Goal: Information Seeking & Learning: Compare options

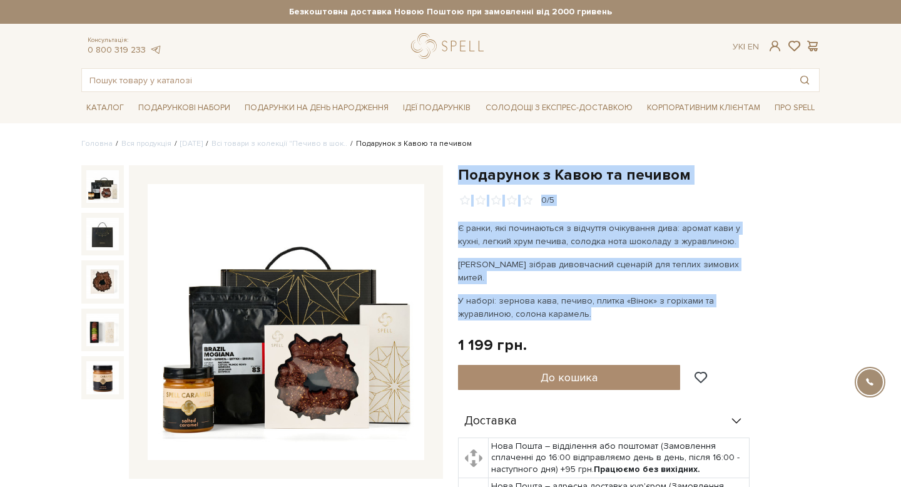
drag, startPoint x: 601, startPoint y: 300, endPoint x: 457, endPoint y: 176, distance: 189.4
click at [458, 176] on div "Подарунок з Кавою та печивом 0/5 Є ранки, які починаються з відчуття очікування…" at bounding box center [639, 436] width 362 height 543
copy div "Подарунок з Кавою та печивом 0/5 Є ранки, які починаються з відчуття очікування…"
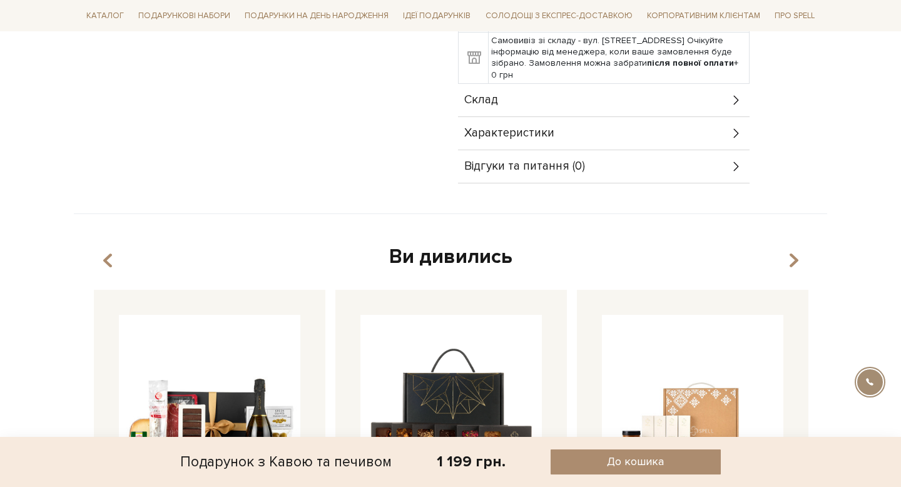
scroll to position [536, 0]
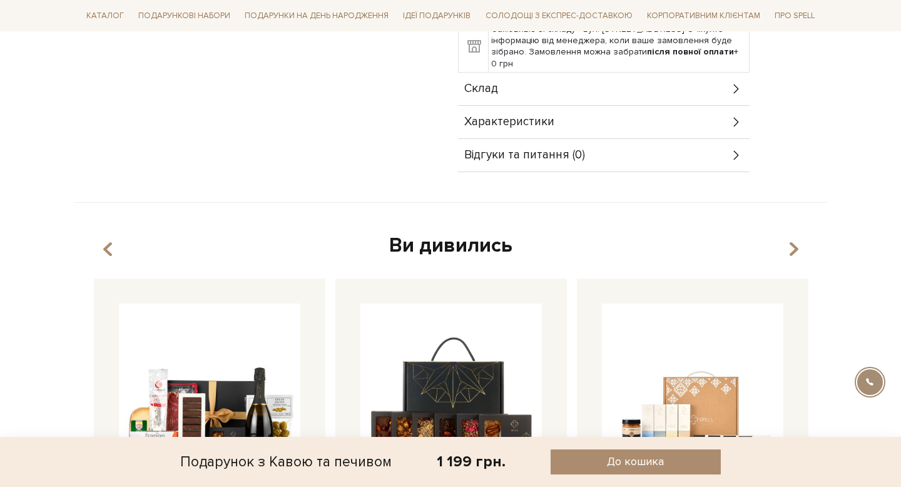
click at [530, 80] on div "Склад" at bounding box center [604, 89] width 292 height 33
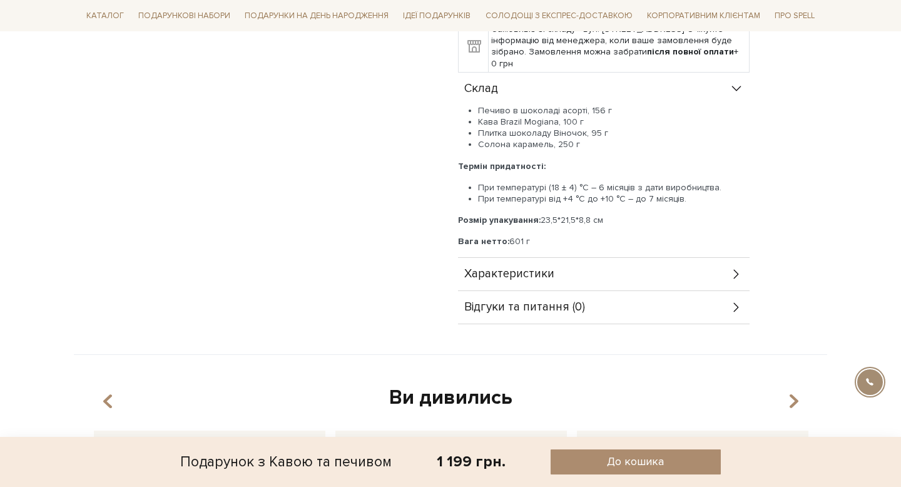
drag, startPoint x: 582, startPoint y: 134, endPoint x: 464, endPoint y: 77, distance: 131.8
click at [464, 77] on div "Склад Печиво в шоколаді асорті, 156 г Кава Brazil Mogiana, 100 г Плитка шоколад…" at bounding box center [604, 165] width 292 height 185
copy div "Склад Печиво в шоколаді асорті, 156 г Кава Brazil Mogiana, 100 г Плитка шоколад…"
click at [588, 195] on div "Печиво в шоколаді асорті, 156 г Кава Brazil Mogiana, 100 г Плитка шоколаду Віно…" at bounding box center [604, 176] width 292 height 143
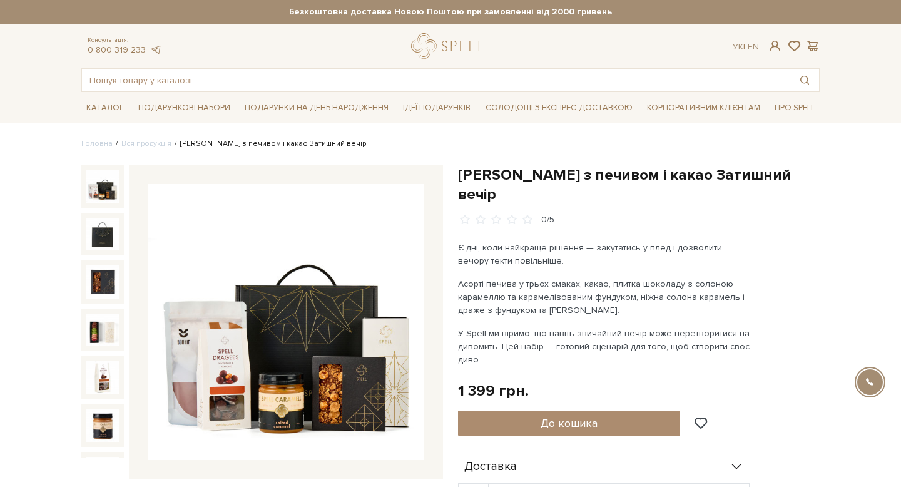
drag, startPoint x: 527, startPoint y: 338, endPoint x: 460, endPoint y: 175, distance: 176.7
click at [460, 175] on div "Подарунок з печивом і какао Затишний вечір 0/5 Є дні, коли найкраще рішення — з…" at bounding box center [639, 459] width 362 height 589
copy div "Подарунок з печивом і какао Затишний вечір 0/5 Є дні, коли найкраще рішення — з…"
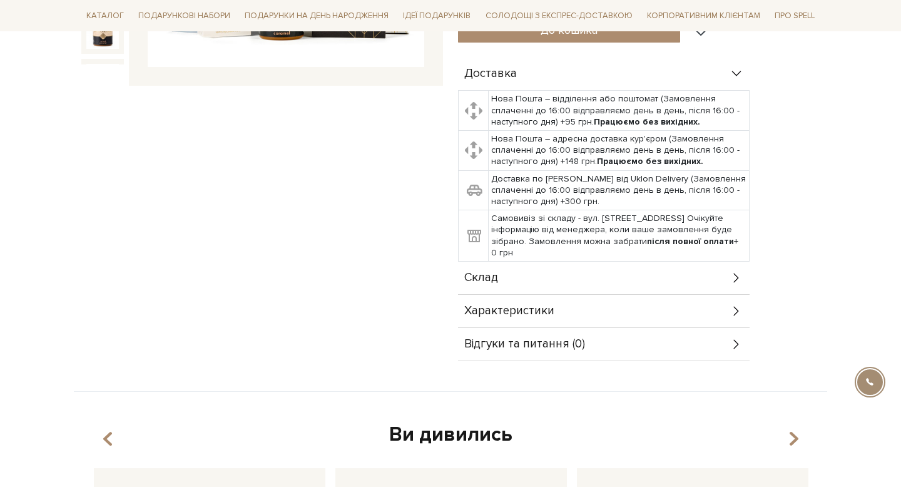
scroll to position [408, 0]
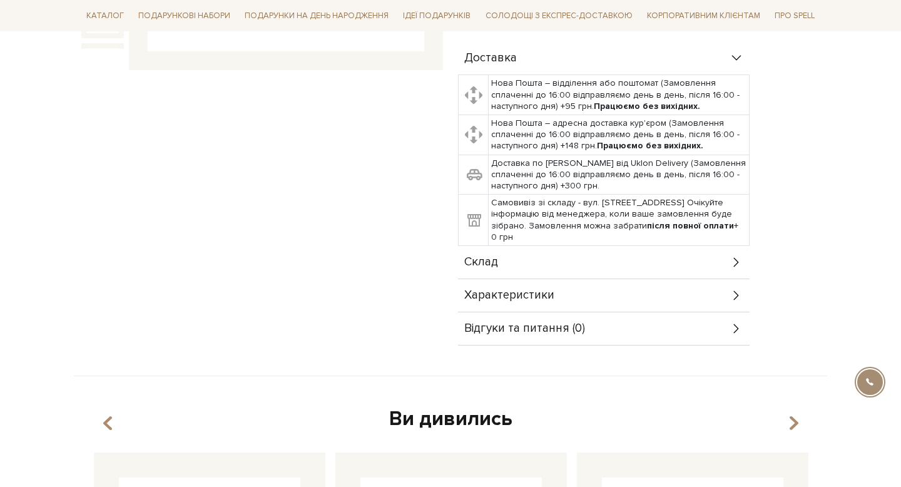
click at [529, 250] on div "Склад" at bounding box center [604, 262] width 292 height 33
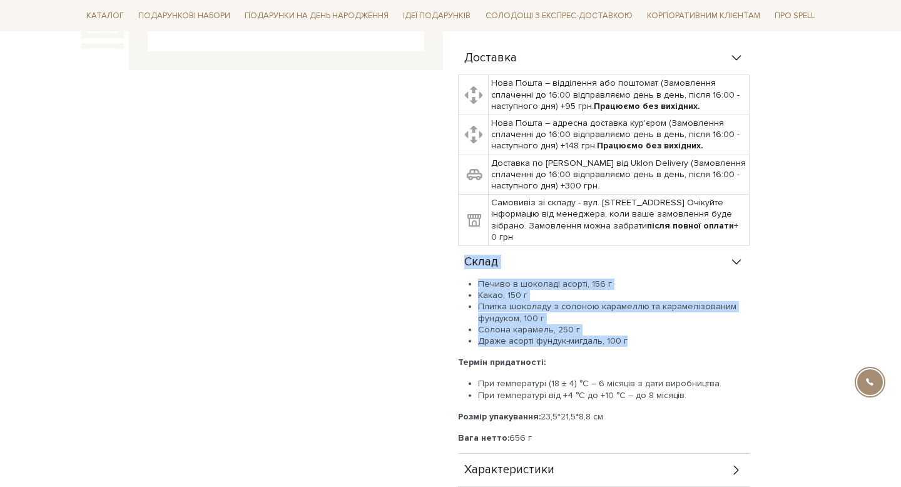
drag, startPoint x: 633, startPoint y: 321, endPoint x: 464, endPoint y: 245, distance: 185.9
click at [464, 246] on div "Склад Печиво в шоколаді асорті, 156 г Какао, 150 г Плитка шоколаду з солоною ка…" at bounding box center [604, 350] width 292 height 208
copy div "Склад Печиво в шоколаді асорті, 156 г Какао, 150 г Плитка шоколаду з солоною ка…"
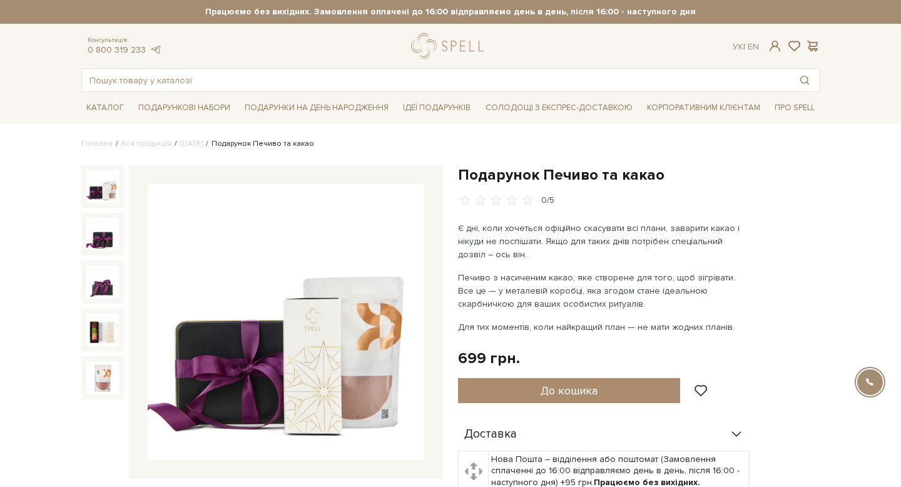
drag, startPoint x: 734, startPoint y: 328, endPoint x: 459, endPoint y: 174, distance: 314.8
click at [459, 174] on div "Подарунок Печиво та какао 0/5 Є дні, коли хочеться офіційно скасувати всі плани…" at bounding box center [639, 437] width 362 height 545
copy div "Подарунок Печиво та какао 0/5 Є дні, коли хочеться офіційно скасувати всі плани…"
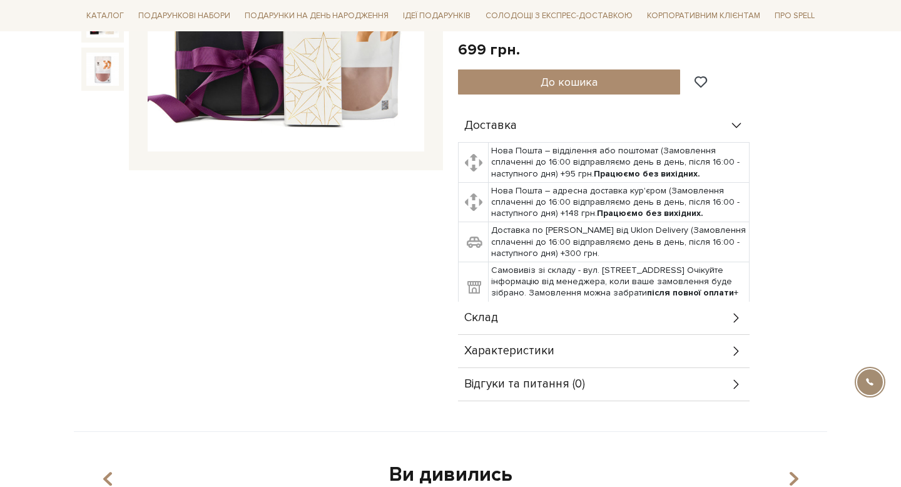
scroll to position [367, 0]
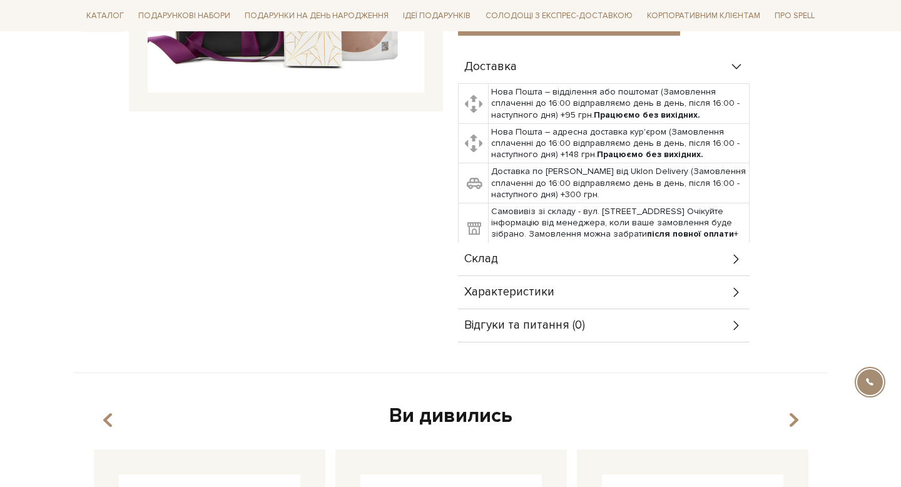
click at [566, 268] on div "Склад" at bounding box center [604, 259] width 292 height 33
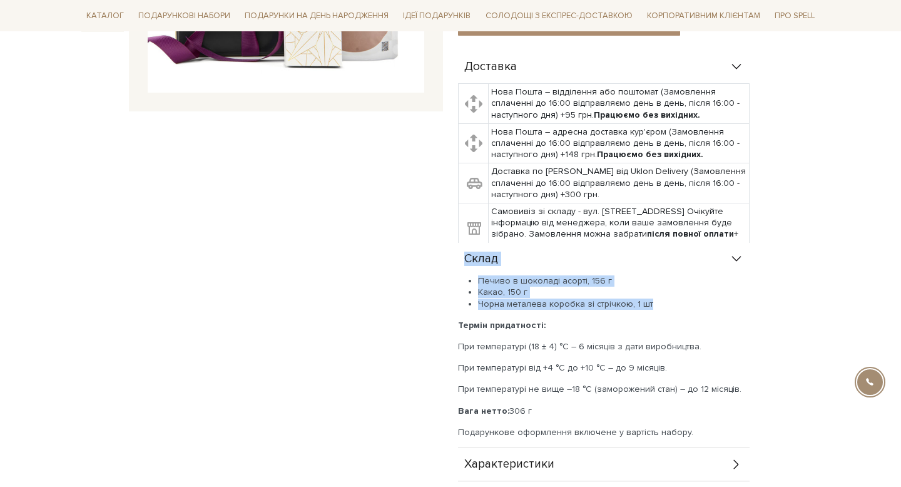
drag, startPoint x: 657, startPoint y: 298, endPoint x: 452, endPoint y: 260, distance: 208.8
click at [452, 260] on div "Подарунок Печиво та какао 0/5 Є дні, коли хочеться офіційно скасувати всі плани…" at bounding box center [638, 156] width 377 height 717
copy div "Склад Печиво в шоколаді асорті, 156 г Какао, 150 г Чорна металева коробка зі ст…"
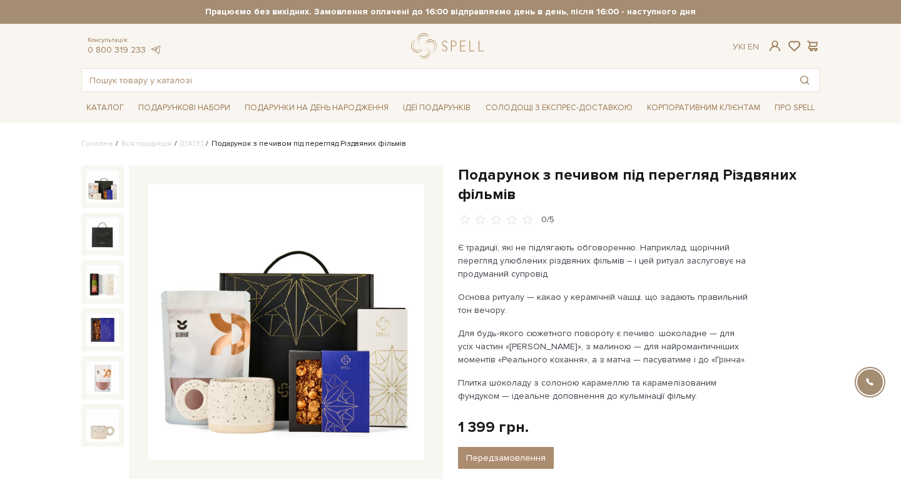
drag, startPoint x: 657, startPoint y: 396, endPoint x: 456, endPoint y: 162, distance: 308.7
copy div "Loremipsu d sitamet con adipisci Elitseddo eiusmod 8/8 T incididu, utl et dolor…"
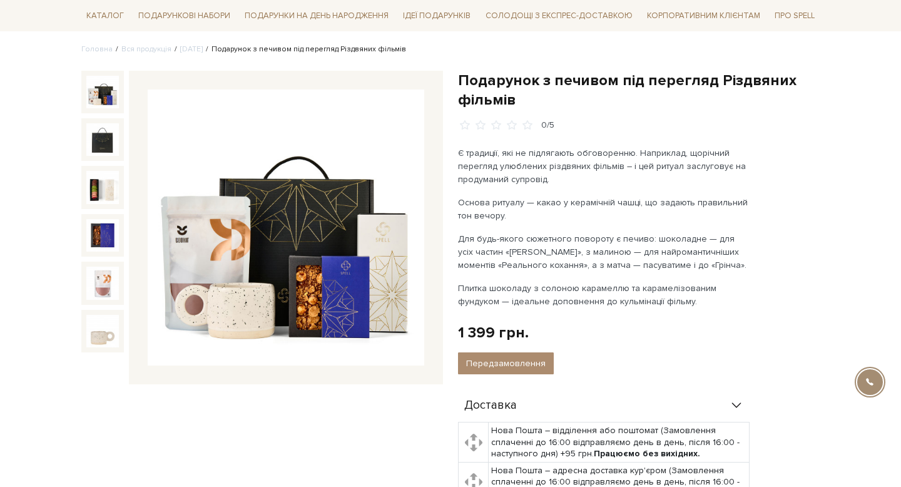
scroll to position [77, 0]
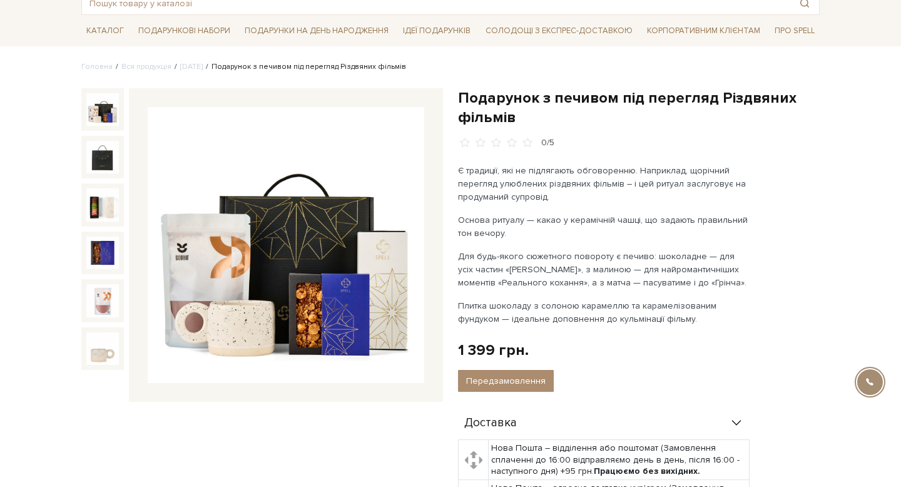
click at [577, 233] on p "Основа ритуалу — какао у керамічній чашці, що задають правильний тон вечору." at bounding box center [604, 226] width 293 height 26
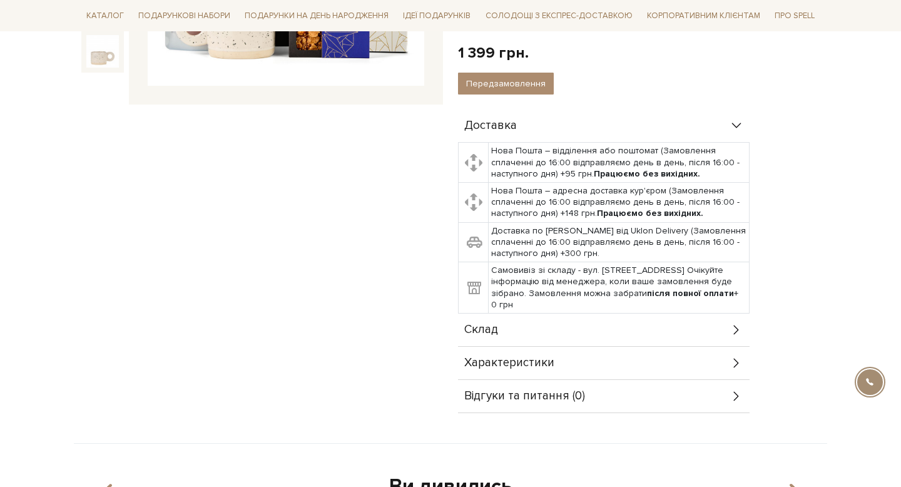
scroll to position [547, 0]
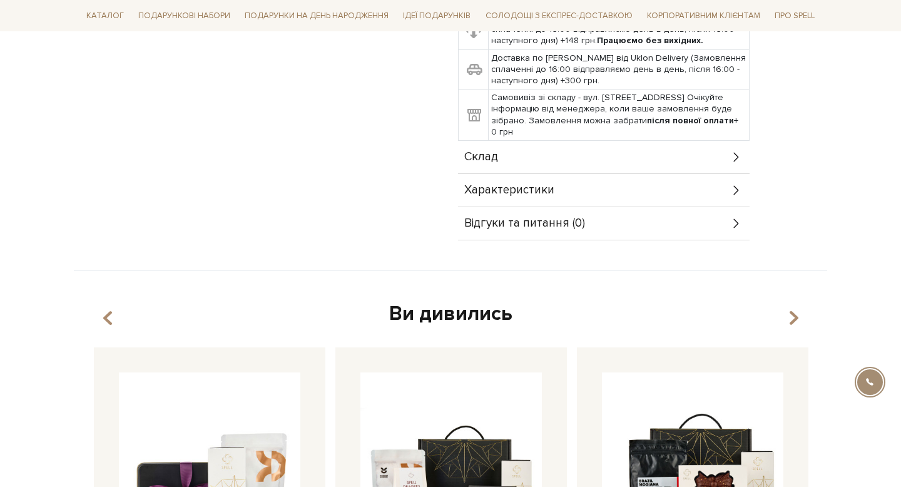
click at [532, 156] on div "Склад" at bounding box center [604, 157] width 292 height 33
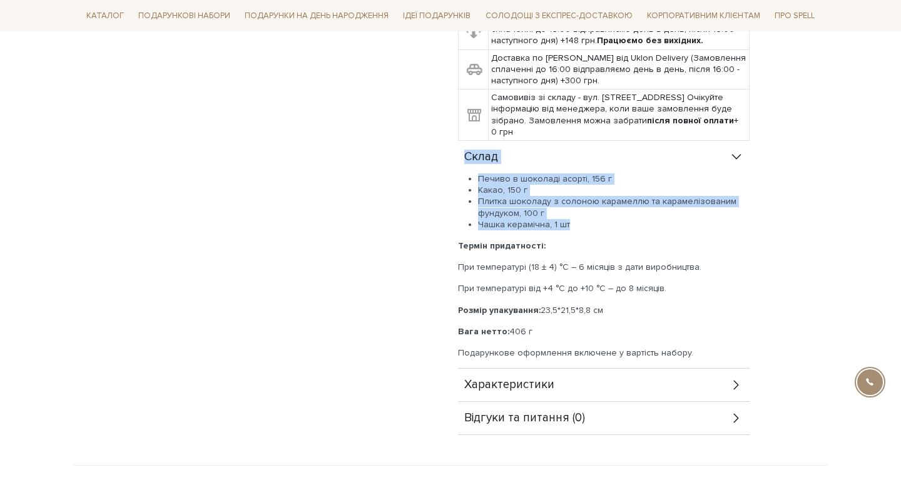
drag, startPoint x: 573, startPoint y: 226, endPoint x: 460, endPoint y: 159, distance: 131.9
click at [460, 159] on div "Склад Печиво в шоколаді асорті, 156 г Какао, 150 г Плитка шоколаду з солоною ка…" at bounding box center [604, 255] width 292 height 228
copy div "Склад Печиво в шоколаді асорті, 156 г Какао, 150 г Плитка шоколаду з солоною ка…"
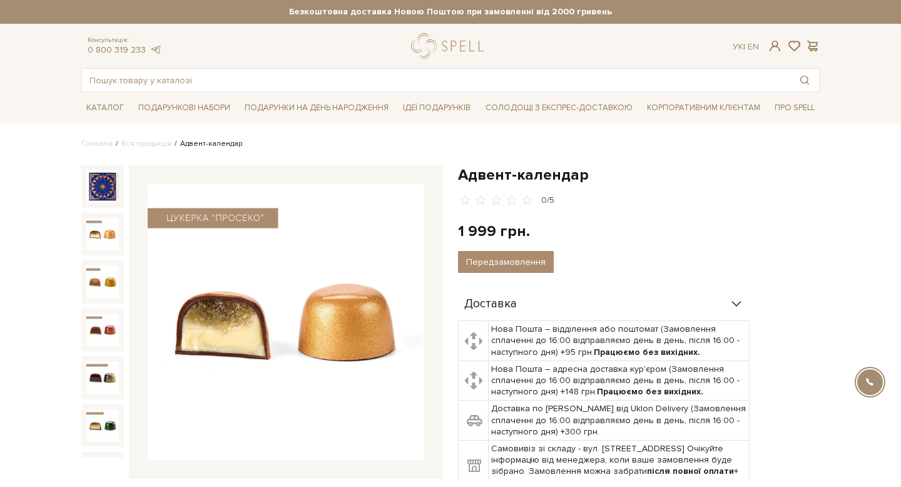
click at [94, 241] on img at bounding box center [102, 234] width 33 height 33
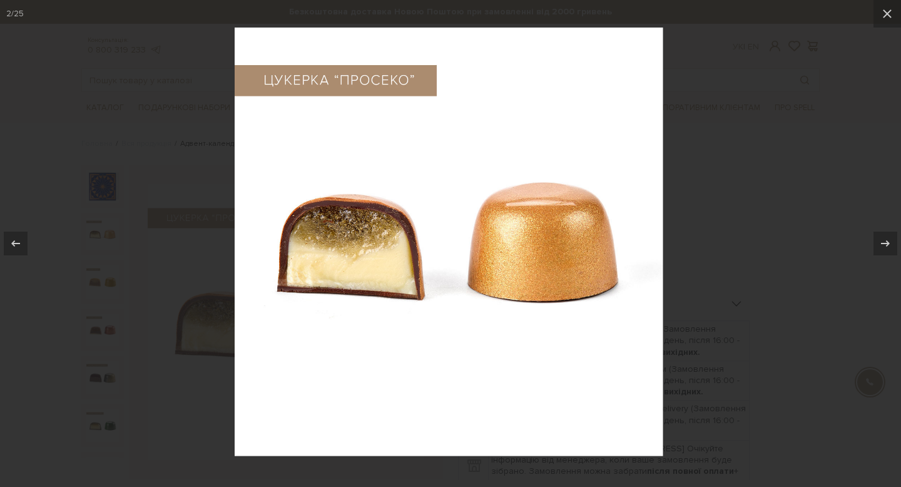
click at [87, 276] on div at bounding box center [450, 243] width 901 height 487
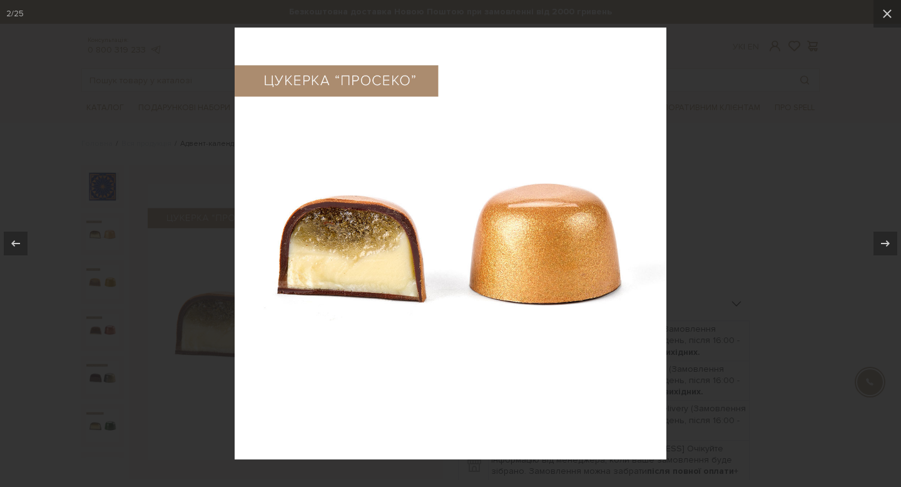
click at [900, 111] on div at bounding box center [450, 243] width 901 height 487
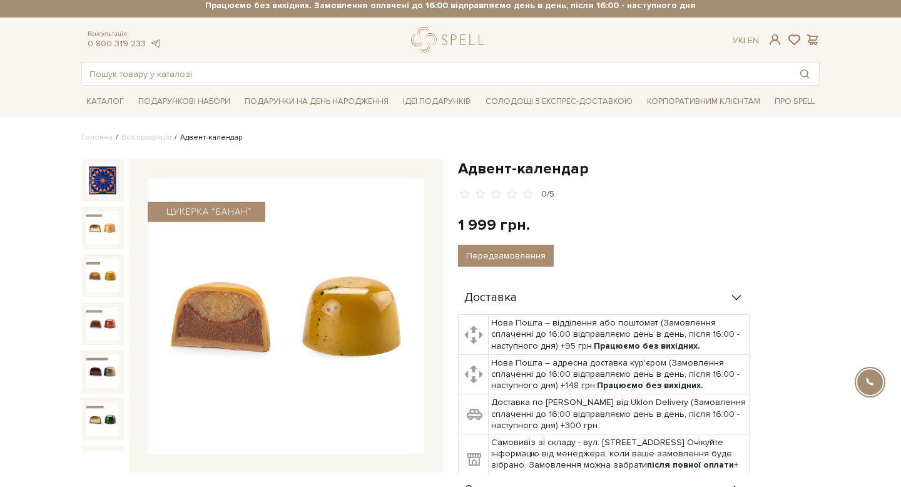
scroll to position [8, 0]
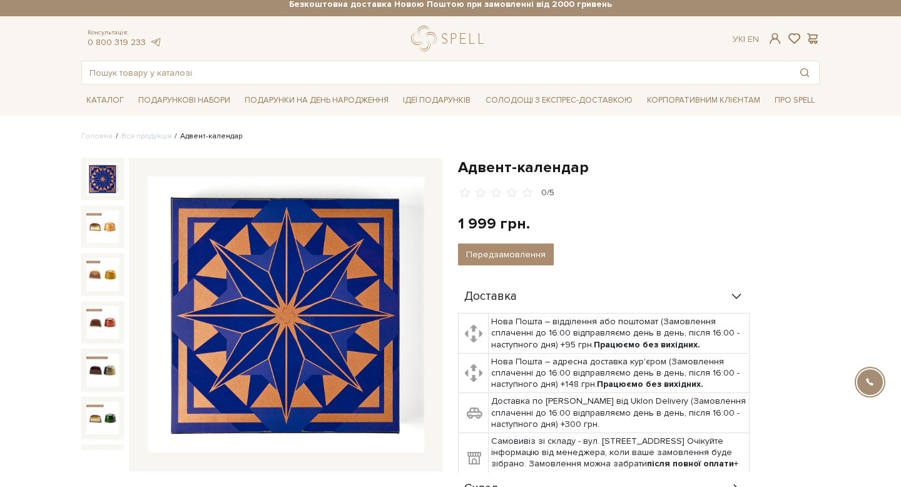
click at [195, 140] on li "Адвент-календар" at bounding box center [206, 136] width 71 height 11
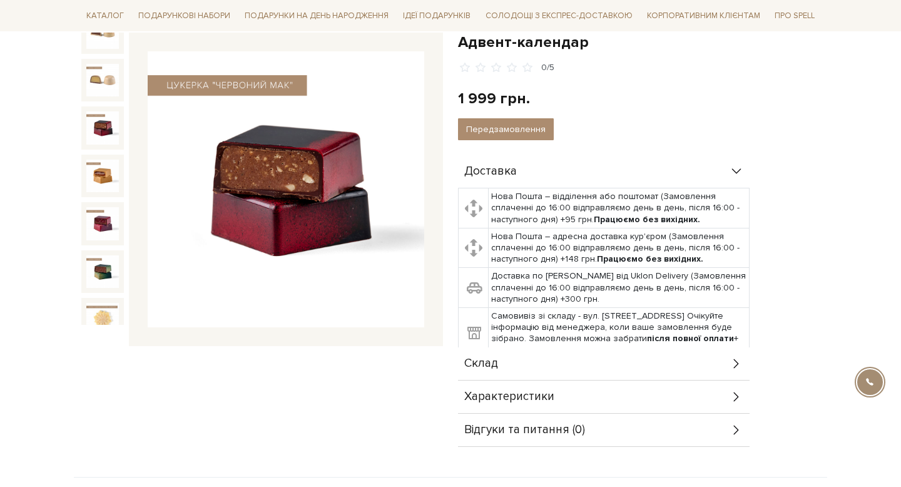
scroll to position [131, 0]
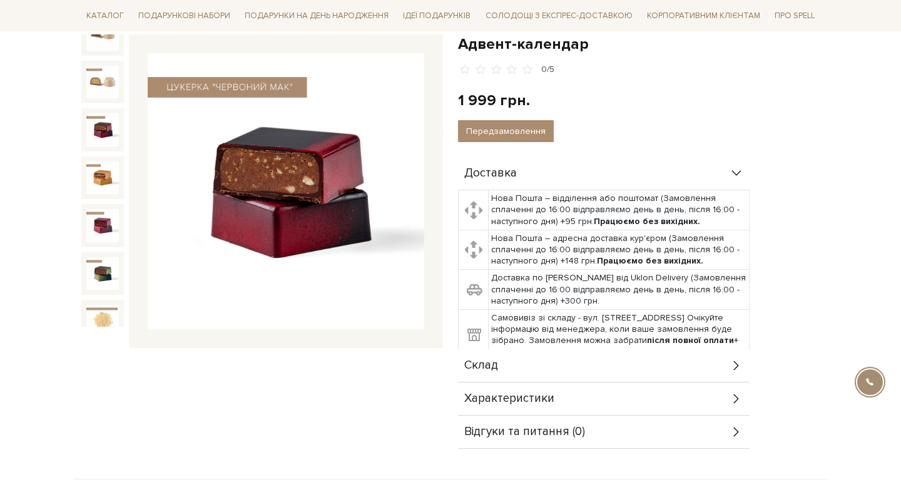
click at [608, 366] on div "Склад" at bounding box center [604, 365] width 292 height 33
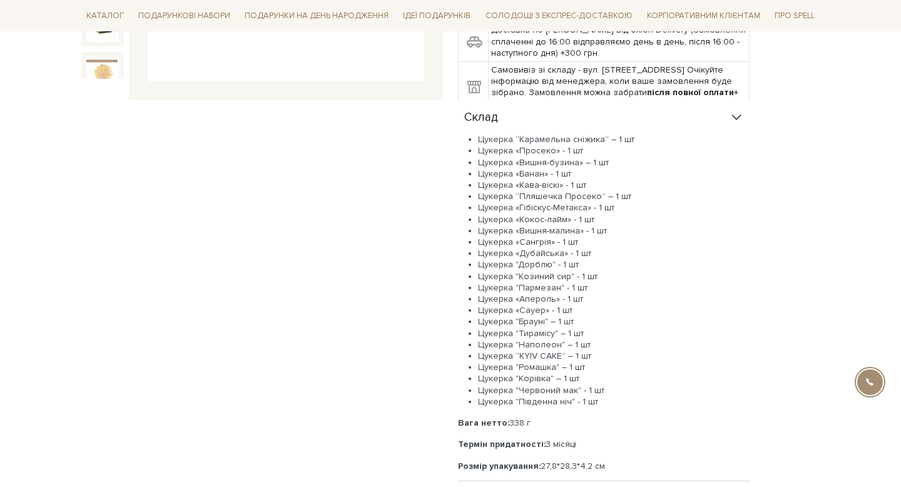
scroll to position [382, 0]
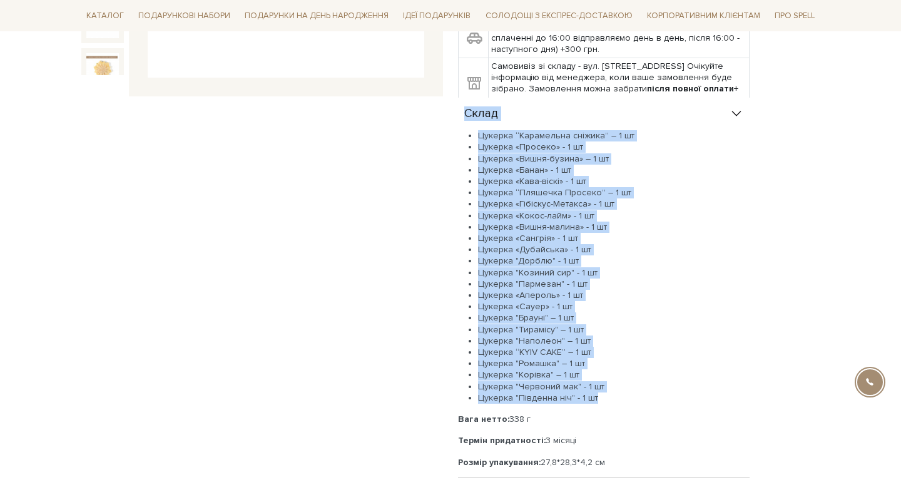
drag, startPoint x: 606, startPoint y: 393, endPoint x: 465, endPoint y: 108, distance: 318.4
click at [465, 108] on div "Склад Цукерка “Карамельна сніжика” – 1 шт Цукерка «Просеко» - 1 шт Цукерка «Виш…" at bounding box center [604, 288] width 292 height 380
copy div "Склад Цукерка “Карамельна сніжика” – 1 шт Цукерка «Просеко» - 1 шт Цукерка «Виш…"
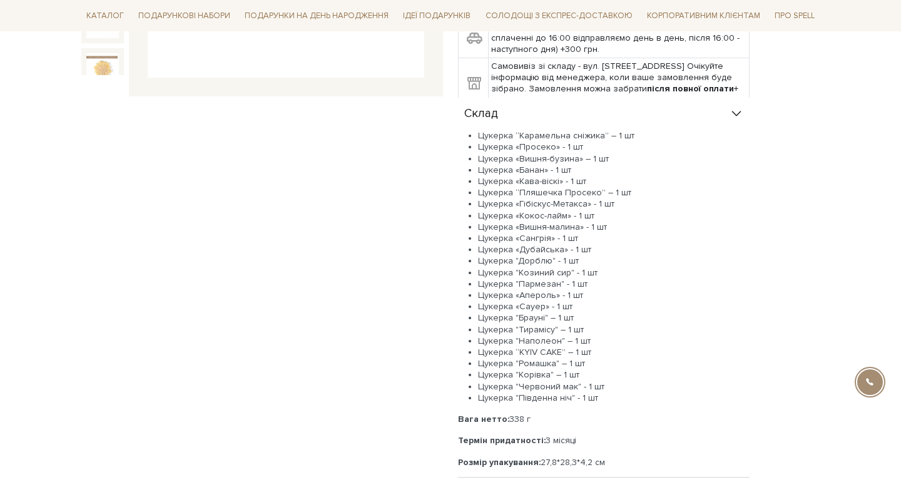
click at [526, 191] on li "Цукерка “Пляшечка Просеко” – 1 шт" at bounding box center [613, 192] width 271 height 11
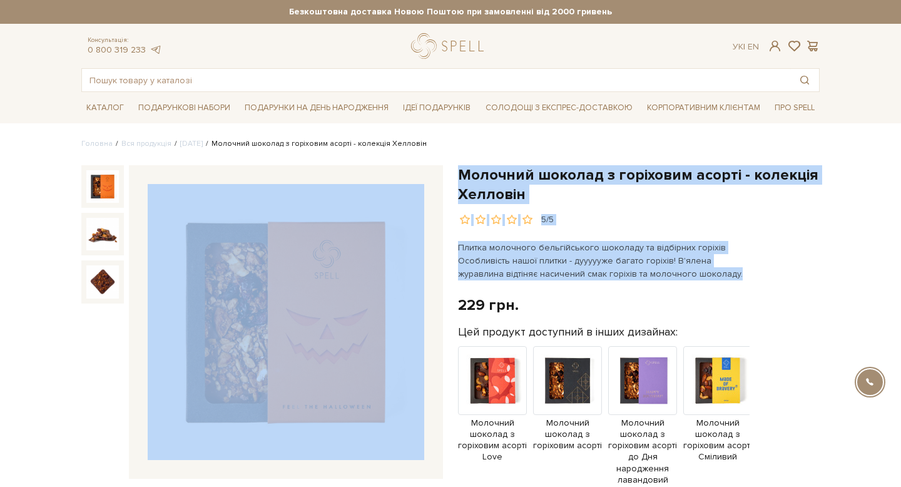
drag, startPoint x: 710, startPoint y: 273, endPoint x: 435, endPoint y: 188, distance: 287.5
copy div "Молочний шоколад з горіховим асорті - колекція Хелловін 5/5 Плитка молочного бе…"
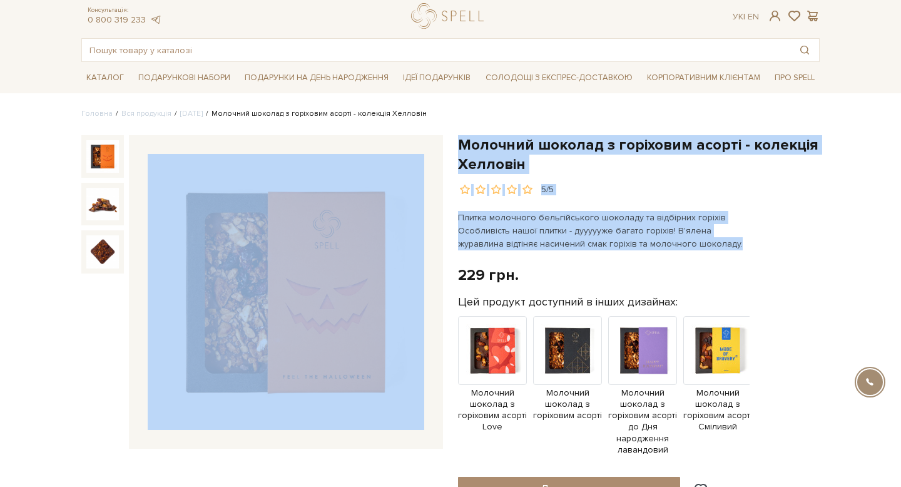
scroll to position [66, 0]
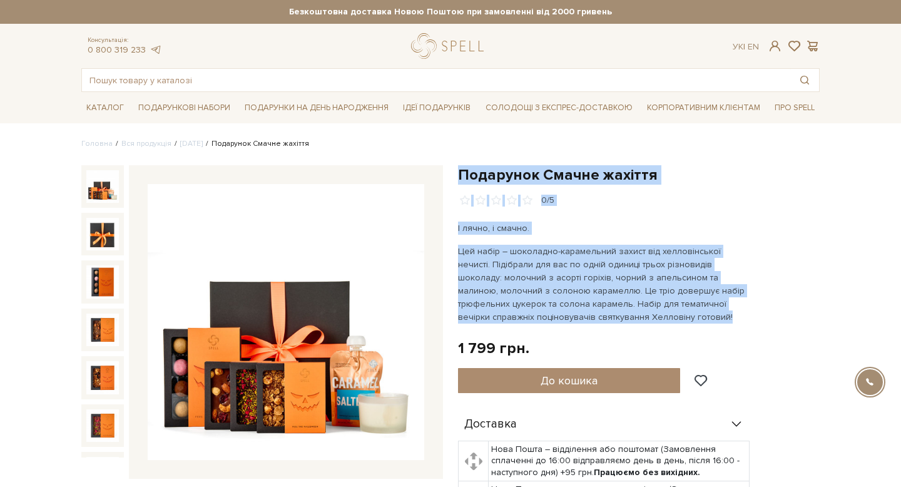
drag, startPoint x: 677, startPoint y: 317, endPoint x: 455, endPoint y: 165, distance: 269.6
click at [455, 165] on div "Подарунок Смачне жахіття 0/5 І лячно, і смачно. 1 799 грн. Оплата частинами: До…" at bounding box center [638, 432] width 377 height 535
copy div "Подарунок Смачне жахіття 0/5 І лячно, і смачно. Цей набір – шоколадно-карамельн…"
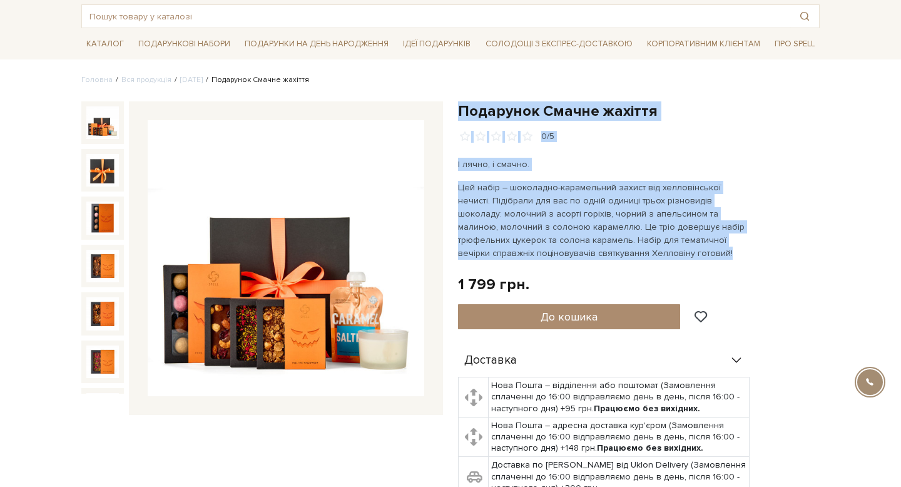
click at [566, 231] on p "Цей набір – шоколадно-карамельний захист від хелловінської нечисті. Підібрали д…" at bounding box center [604, 220] width 293 height 79
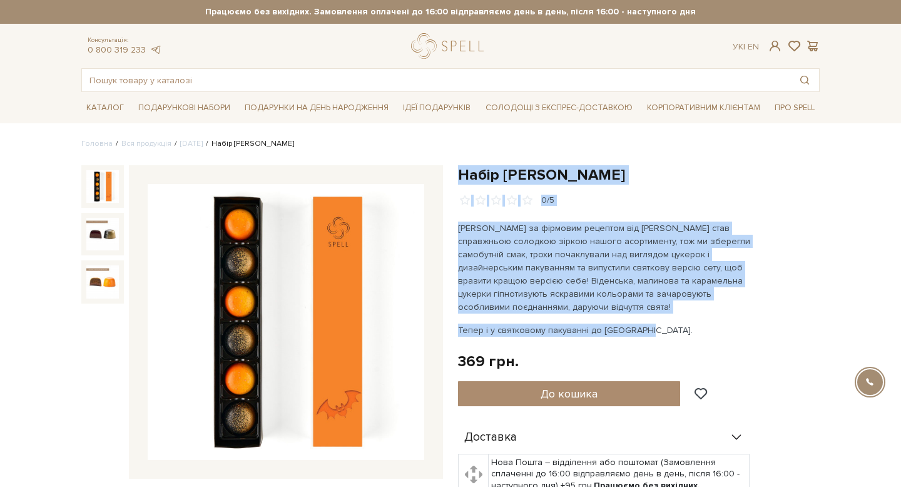
drag, startPoint x: 656, startPoint y: 328, endPoint x: 459, endPoint y: 166, distance: 254.2
click at [459, 166] on div "Набір [PERSON_NAME] 0/5 Тепер і у святковому пакуванні до [GEOGRAPHIC_DATA]. 36…" at bounding box center [639, 422] width 362 height 515
copy div "Набір цукерок [PERSON_NAME] 0/5 Трюфель за фірмовим рецептом від [PERSON_NAME] …"
click at [474, 289] on p "[PERSON_NAME] за фірмовим рецептом від [PERSON_NAME] став справжньою солодкою з…" at bounding box center [604, 267] width 293 height 92
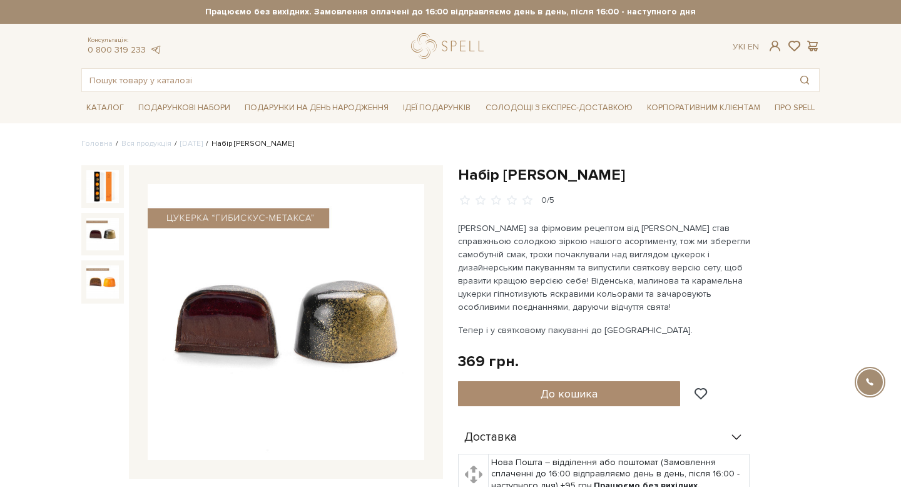
click at [771, 279] on div "Набір [PERSON_NAME] 0/5 Тепер і у святковому пакуванні до [GEOGRAPHIC_DATA]. 36…" at bounding box center [639, 422] width 362 height 515
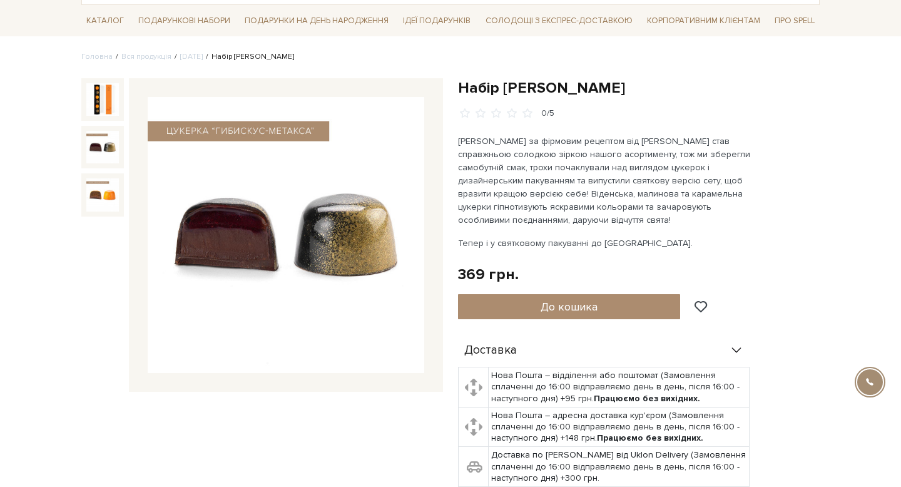
scroll to position [83, 0]
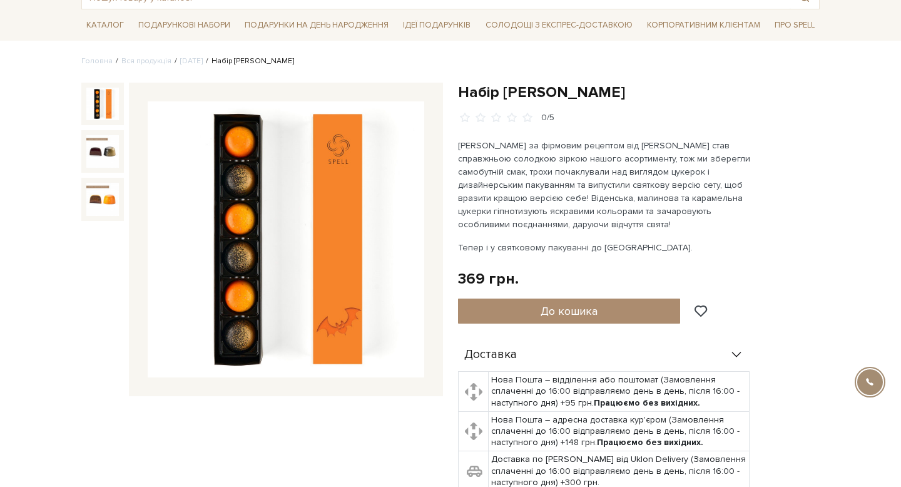
click at [100, 101] on img at bounding box center [102, 104] width 33 height 33
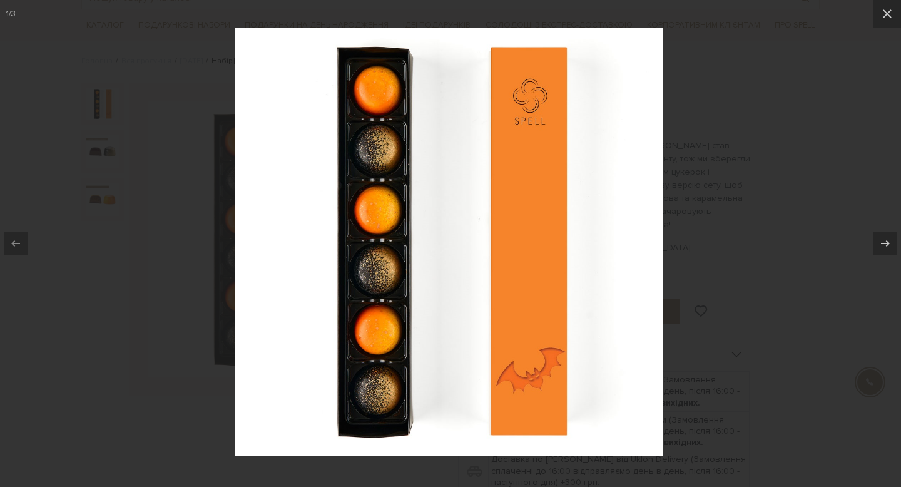
click at [843, 58] on div at bounding box center [450, 243] width 901 height 487
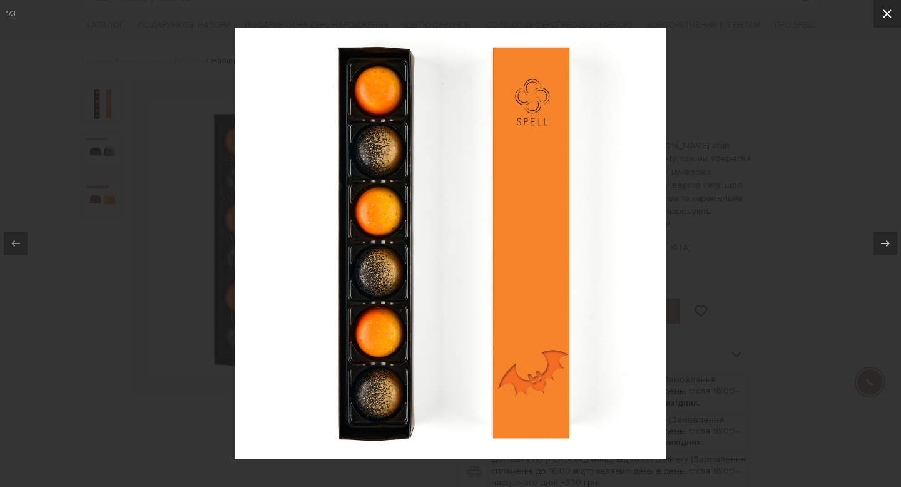
click at [900, 17] on button at bounding box center [887, 14] width 28 height 28
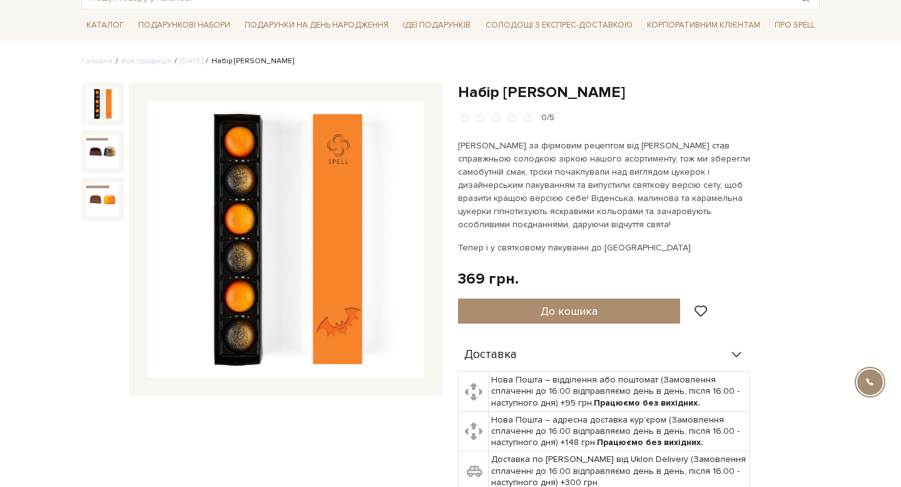
click at [99, 122] on div at bounding box center [102, 104] width 43 height 43
click at [106, 100] on img at bounding box center [102, 104] width 33 height 33
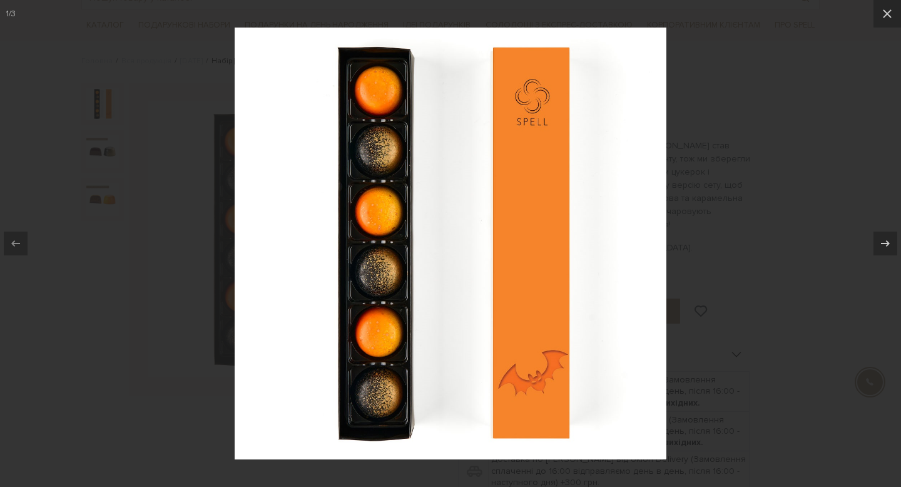
click at [900, 75] on div at bounding box center [450, 243] width 901 height 487
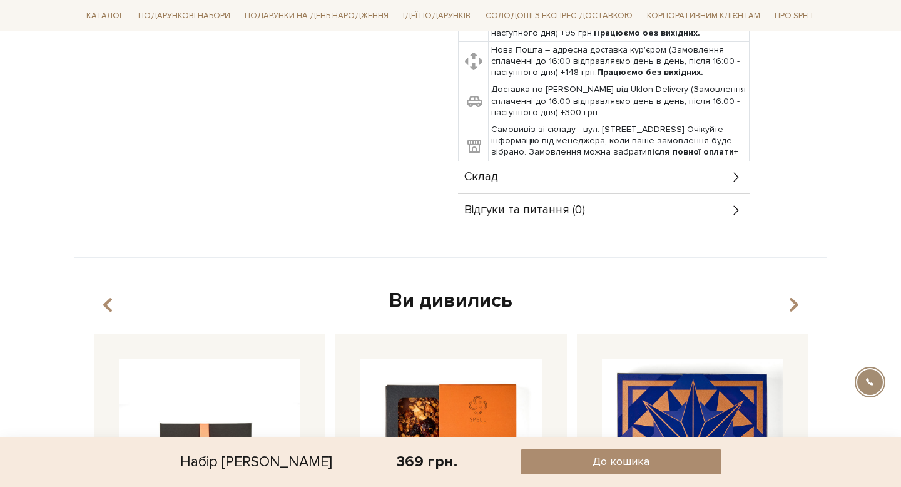
scroll to position [454, 0]
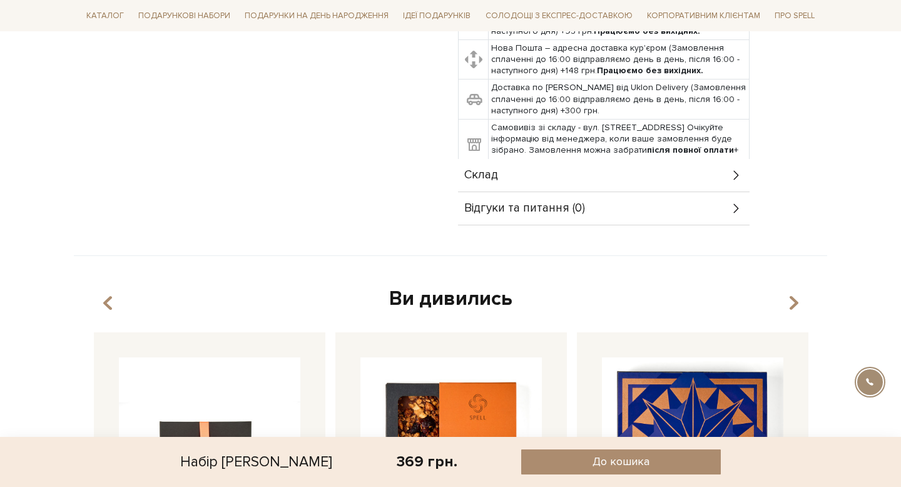
click at [530, 176] on div "Склад" at bounding box center [604, 175] width 292 height 33
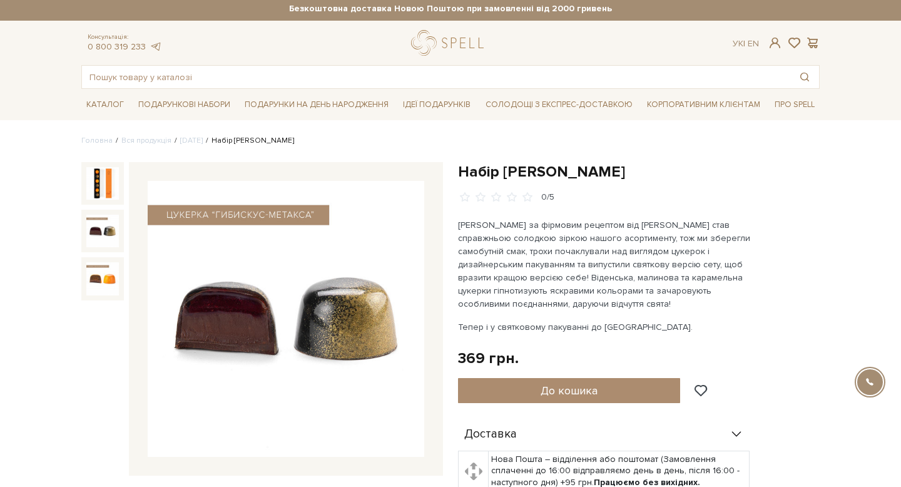
scroll to position [0, 0]
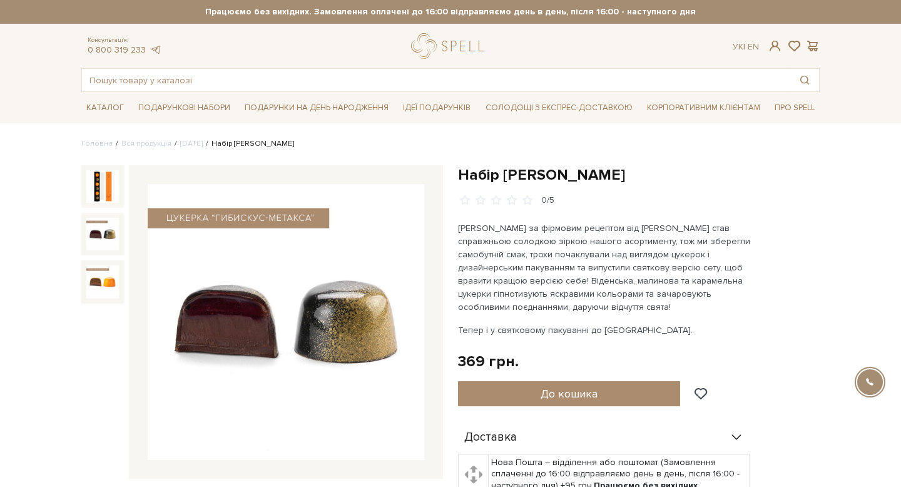
click at [105, 234] on img at bounding box center [102, 234] width 33 height 33
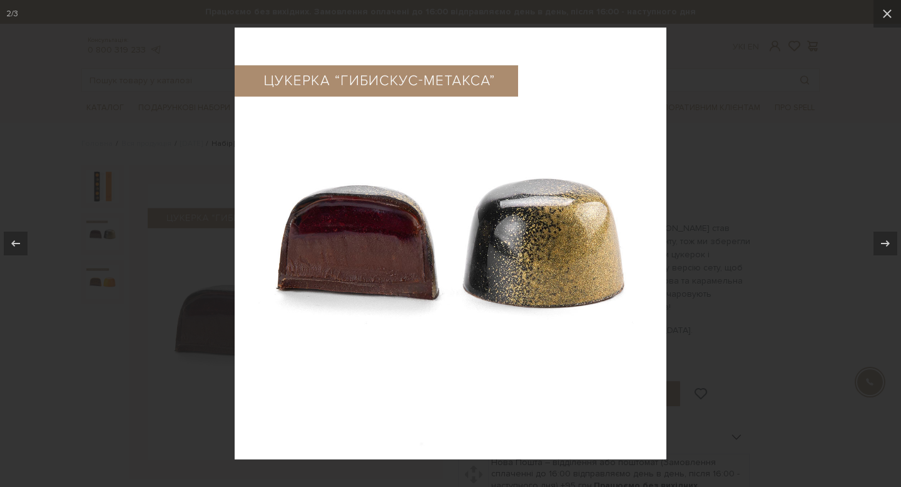
click at [900, 74] on div at bounding box center [450, 243] width 901 height 487
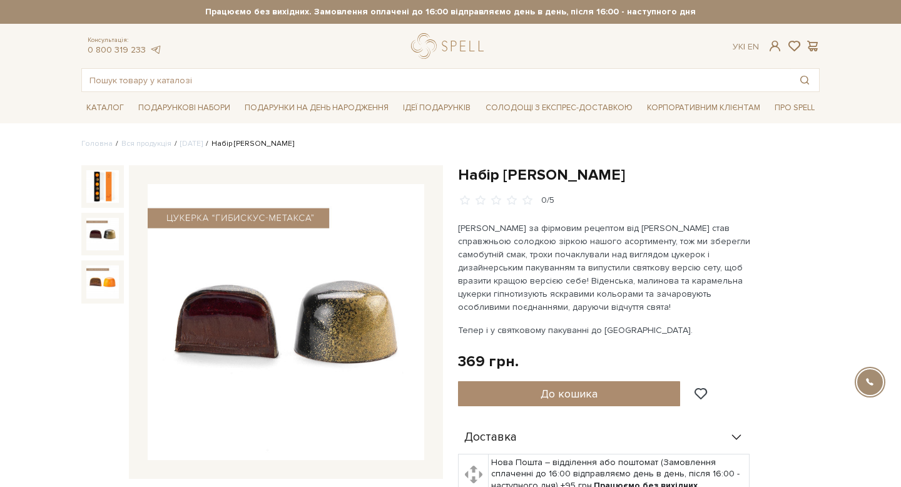
click at [120, 179] on div at bounding box center [102, 186] width 43 height 43
click at [99, 186] on img at bounding box center [102, 186] width 33 height 33
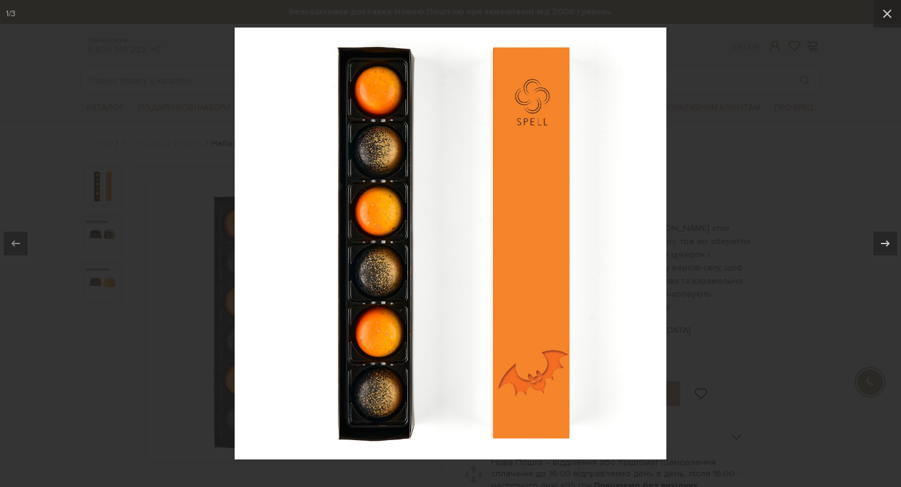
click at [883, 77] on div at bounding box center [450, 243] width 901 height 487
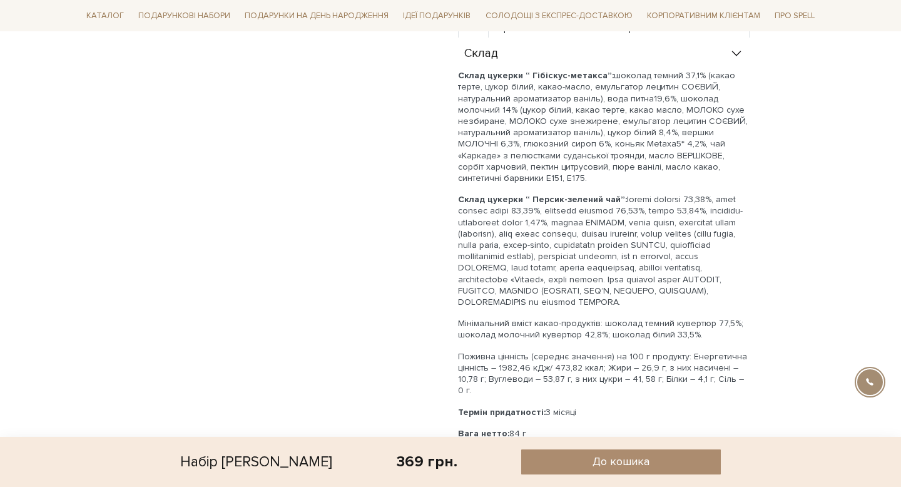
scroll to position [576, 0]
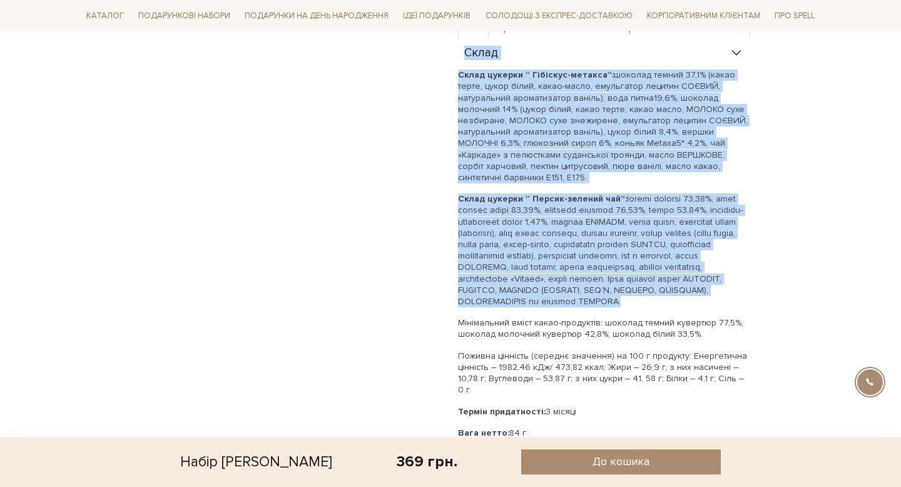
drag, startPoint x: 719, startPoint y: 302, endPoint x: 457, endPoint y: 51, distance: 362.4
click at [458, 51] on div "Склад Склад цукерки “ Гібіскус-метакса”: Склад цукерки “ Персик-зелений чай”: М…" at bounding box center [604, 253] width 292 height 433
copy div "Склад Склад цукерки “ Гібіскус-метакса”: шоколад темний 37,1% (какао терте, цук…"
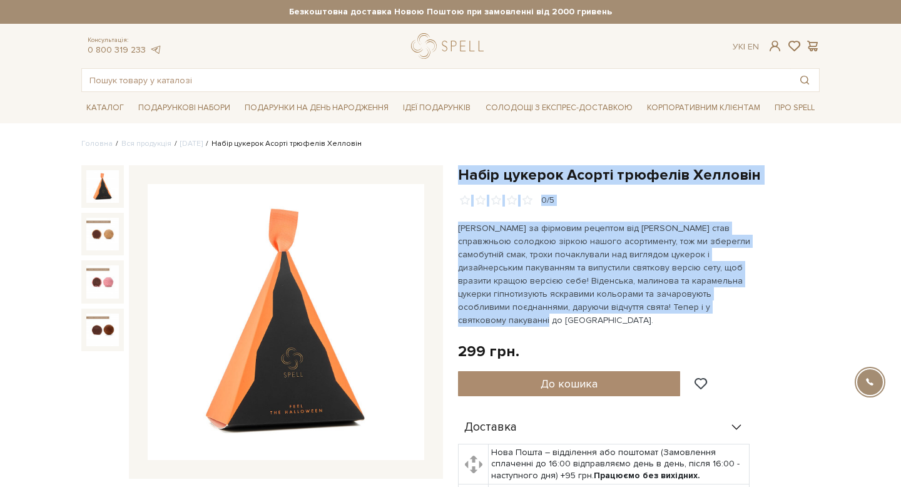
drag, startPoint x: 681, startPoint y: 304, endPoint x: 458, endPoint y: 170, distance: 260.7
click at [458, 170] on div "Набір цукерок Асорті трюфелів Хелловін 0/5 299 грн. Оплата частинами: До кошика" at bounding box center [639, 423] width 362 height 516
copy div "Набір цукерок Асорті трюфелів Хелловін 0/5 Трюфель за фірмовим рецептом від Spe…"
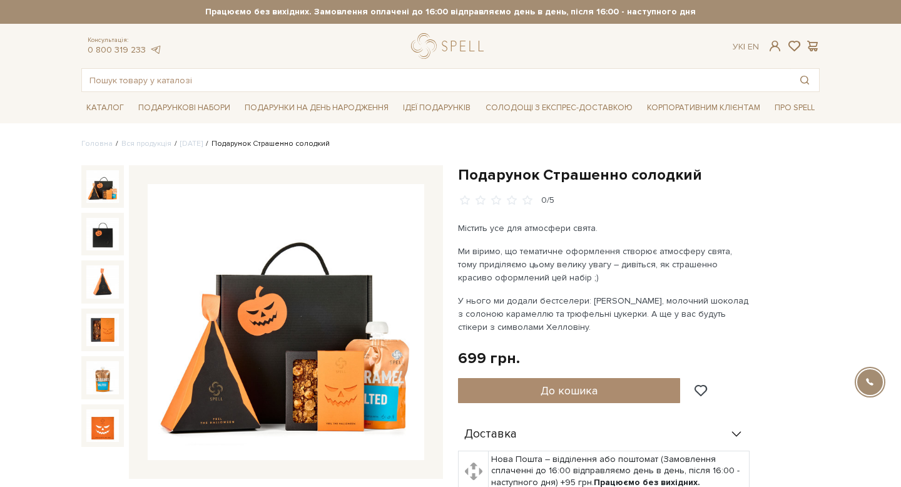
drag, startPoint x: 566, startPoint y: 325, endPoint x: 451, endPoint y: 170, distance: 193.3
click at [451, 170] on div "Подарунок Страшенно солодкий 0/5 Містить усе для атмосфери свята. Ми віримо, що…" at bounding box center [638, 443] width 377 height 556
copy div "Подарунок Страшенно солодкий 0/5 Містить усе для атмосфери свята. Ми віримо, що…"
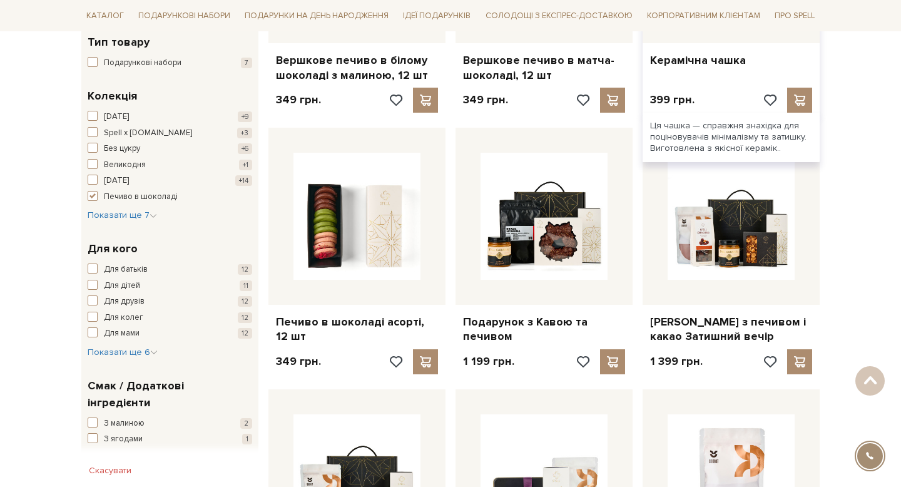
scroll to position [377, 0]
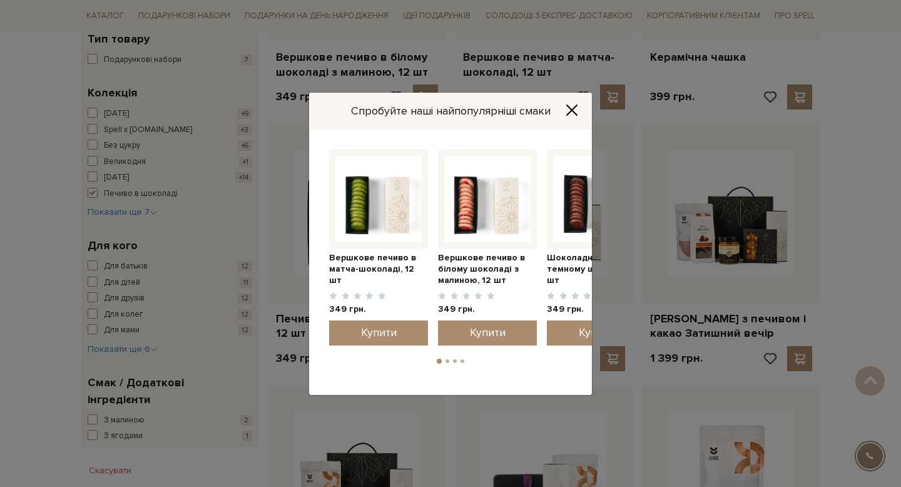
click at [575, 109] on icon "Close" at bounding box center [572, 110] width 13 height 13
